Goal: Information Seeking & Learning: Learn about a topic

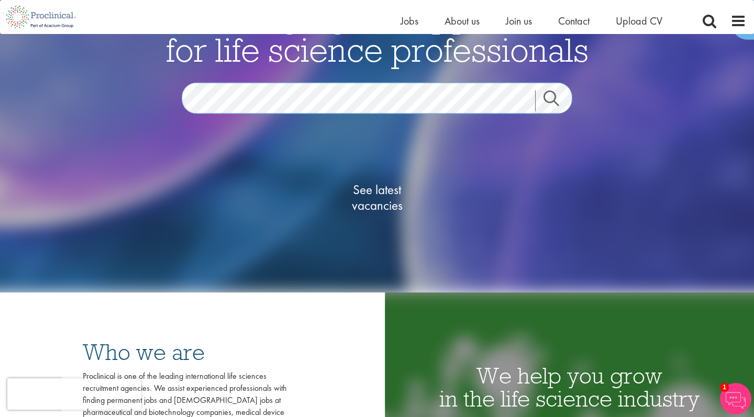
scroll to position [106, 0]
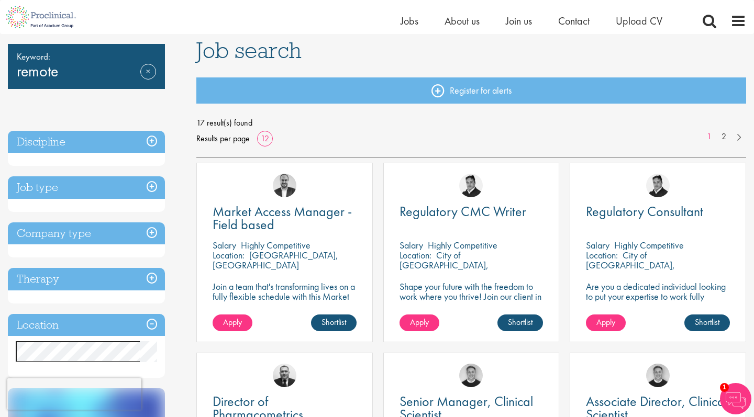
scroll to position [73, 0]
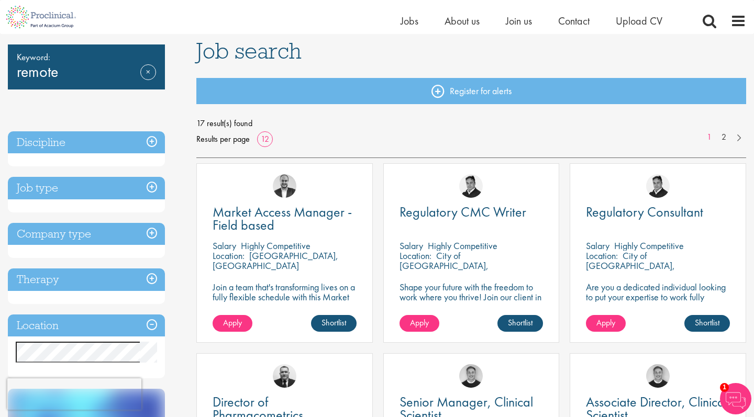
click at [70, 242] on h3 "Company type" at bounding box center [86, 234] width 157 height 23
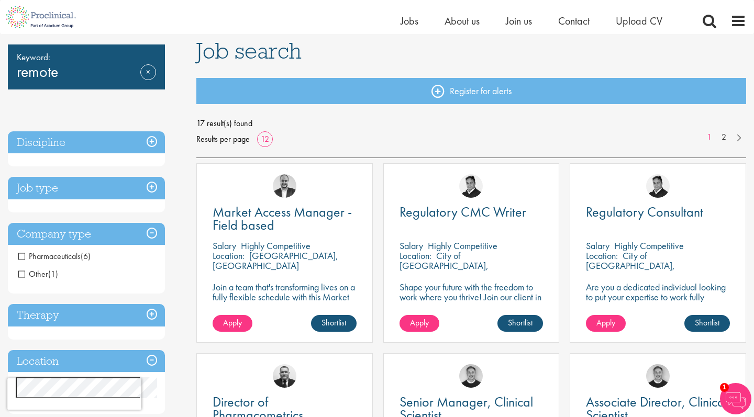
click at [72, 233] on h3 "Company type" at bounding box center [86, 234] width 157 height 23
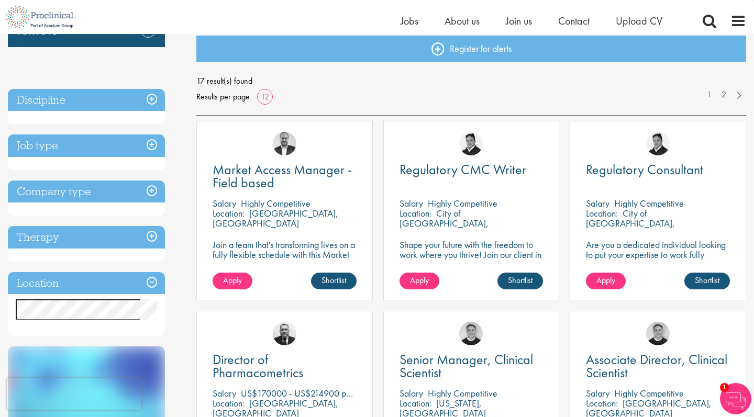
scroll to position [119, 0]
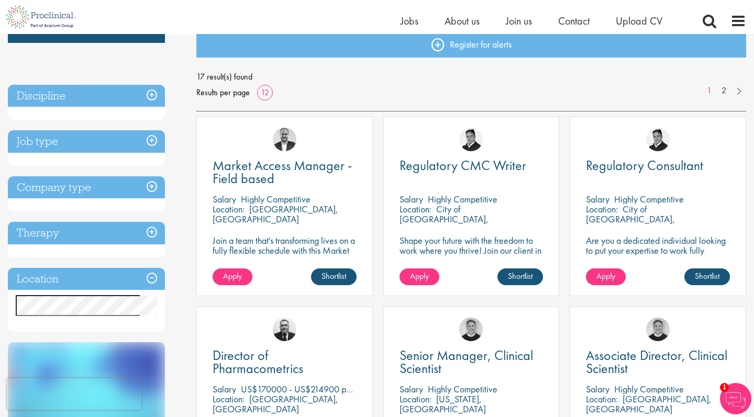
click at [72, 233] on h3 "Therapy" at bounding box center [86, 233] width 157 height 23
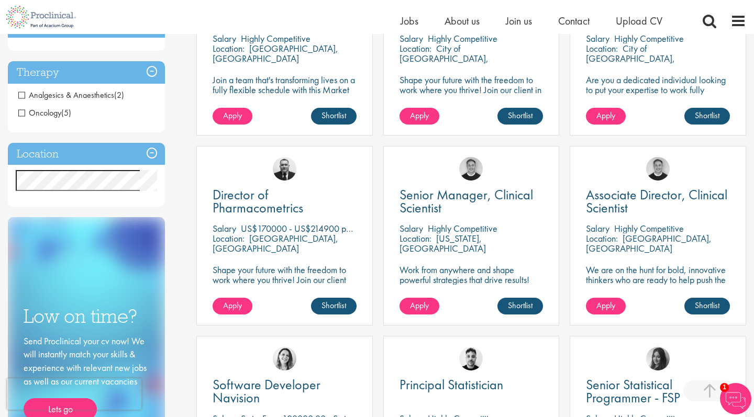
scroll to position [298, 0]
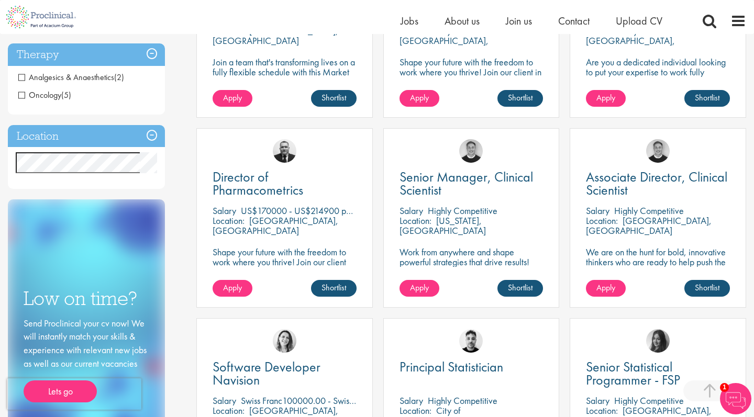
click at [104, 134] on h3 "Location" at bounding box center [86, 136] width 157 height 23
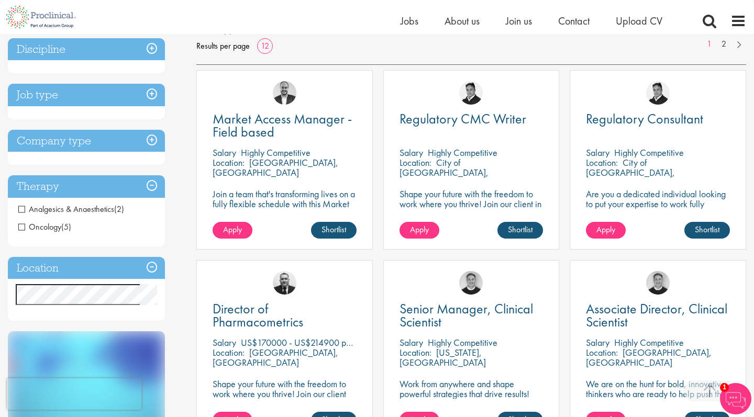
scroll to position [161, 0]
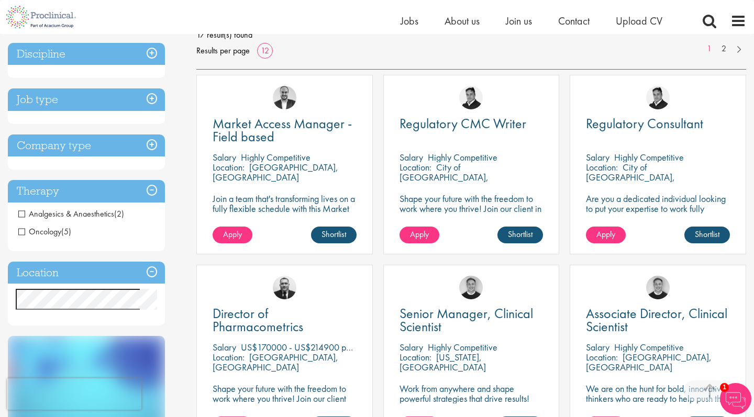
click at [74, 98] on h3 "Job type" at bounding box center [86, 100] width 157 height 23
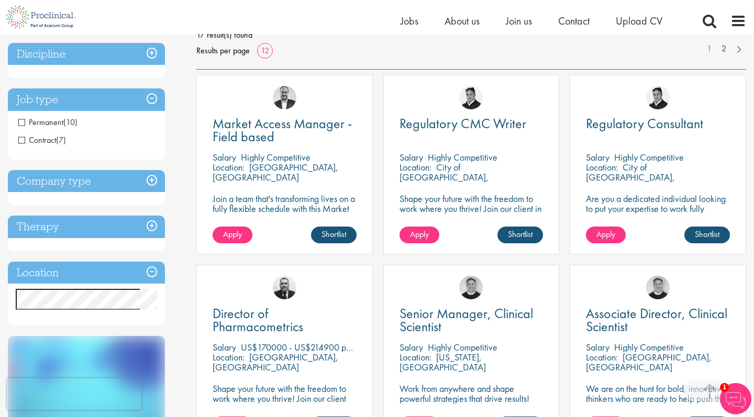
click at [92, 61] on h3 "Discipline" at bounding box center [86, 54] width 157 height 23
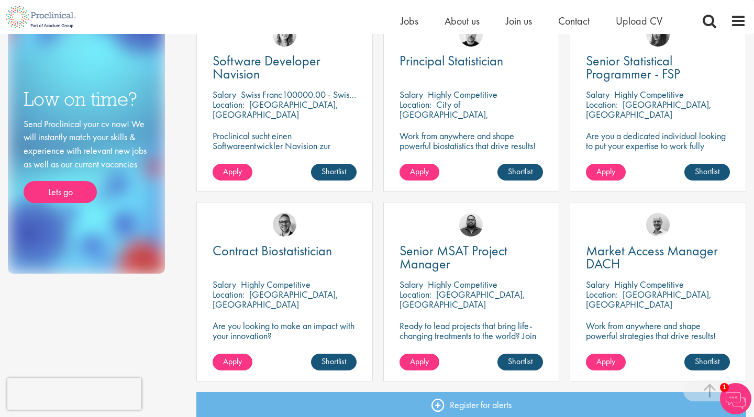
scroll to position [603, 0]
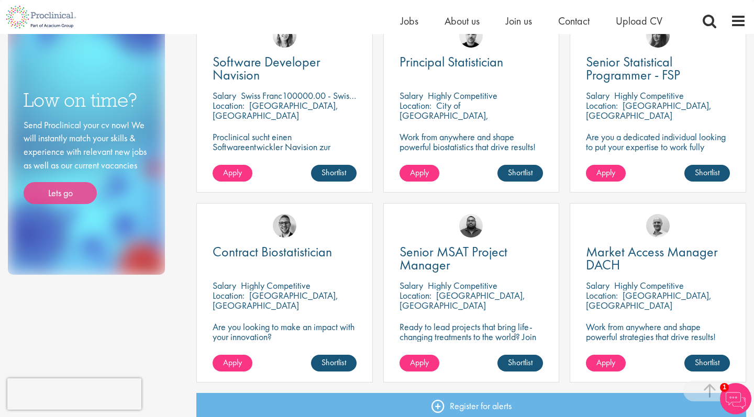
click at [64, 190] on link "Lets go" at bounding box center [60, 193] width 73 height 22
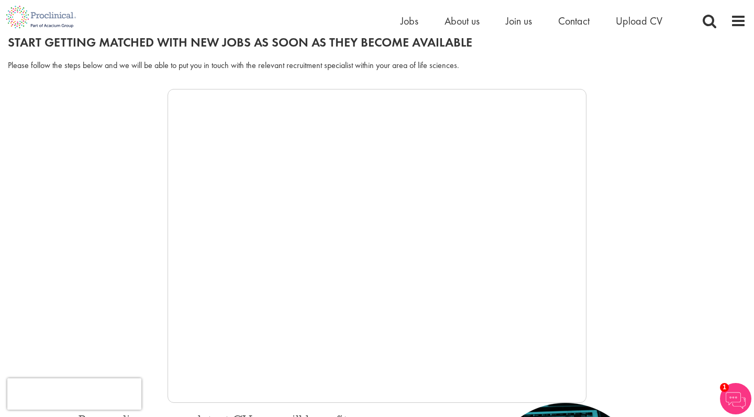
scroll to position [126, 0]
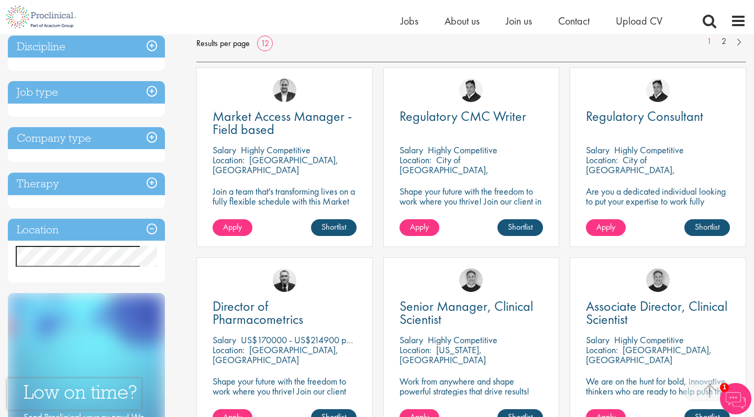
scroll to position [167, 0]
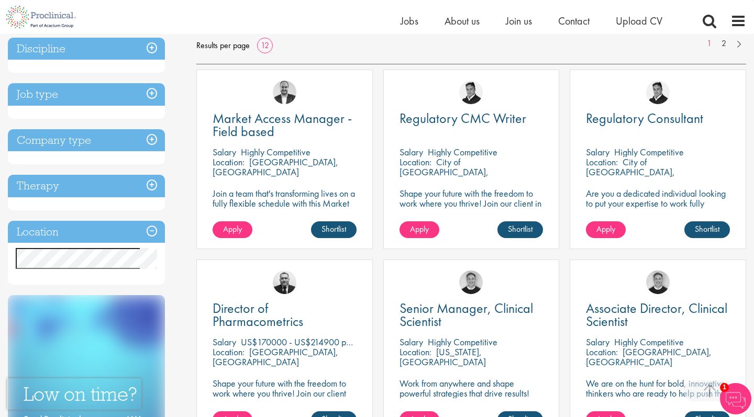
click at [289, 161] on p "[GEOGRAPHIC_DATA], [GEOGRAPHIC_DATA]" at bounding box center [276, 167] width 126 height 22
click at [286, 94] on img at bounding box center [285, 93] width 24 height 24
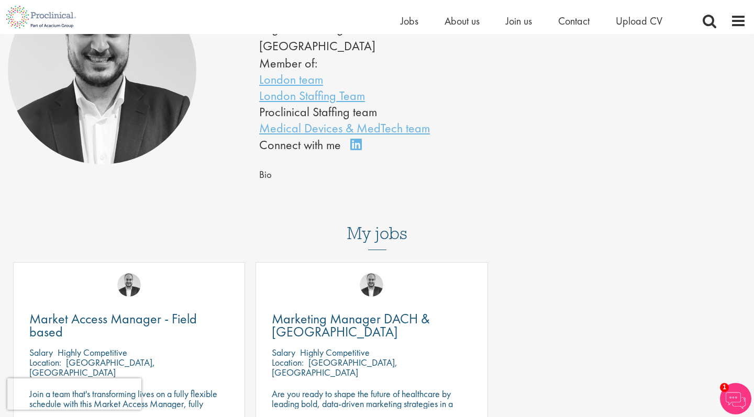
scroll to position [140, 0]
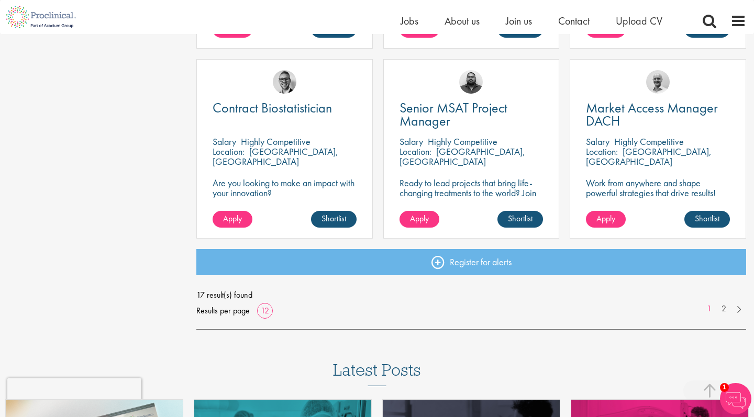
scroll to position [748, 0]
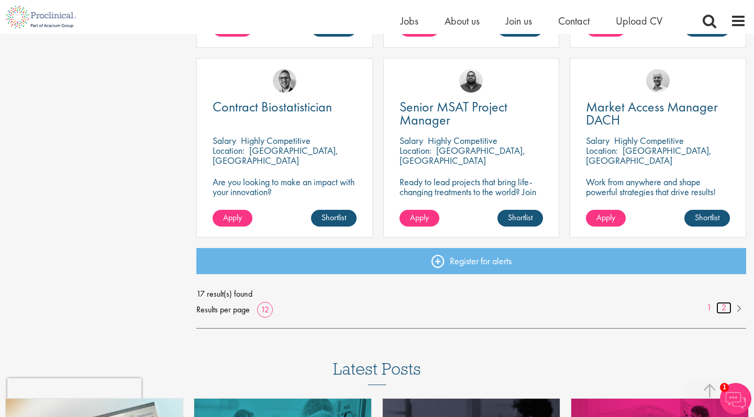
click at [718, 309] on link "2" at bounding box center [723, 308] width 15 height 12
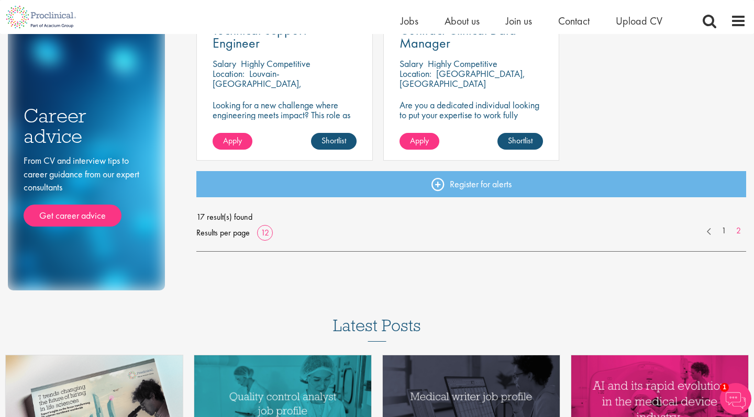
scroll to position [414, 0]
